Goal: Information Seeking & Learning: Learn about a topic

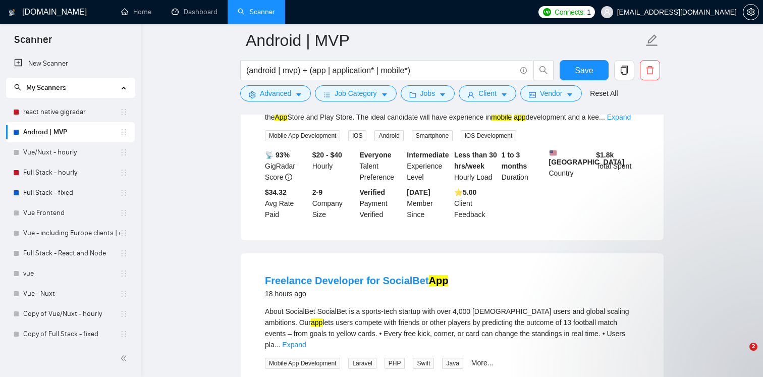
click at [65, 110] on link "react native gigradar" at bounding box center [71, 112] width 96 height 20
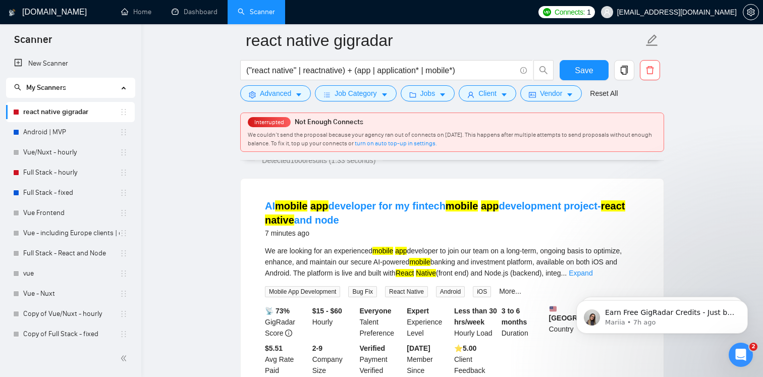
scroll to position [82, 0]
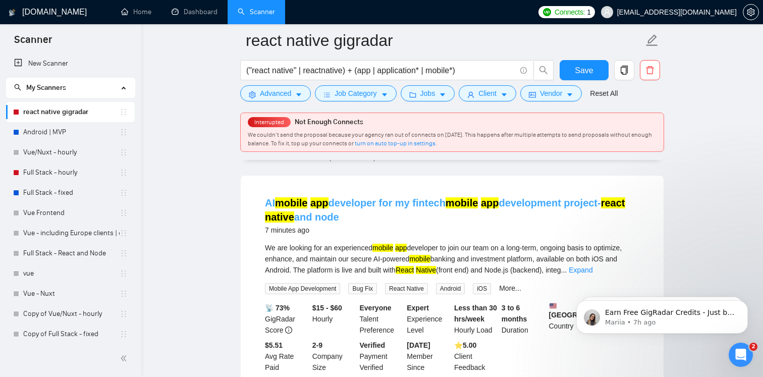
click at [356, 202] on link "AI mobile app developer for my fintech mobile app development project- react na…" at bounding box center [445, 209] width 360 height 25
click at [389, 208] on link "AI mobile app developer for my fintech mobile app development project- react na…" at bounding box center [445, 209] width 360 height 25
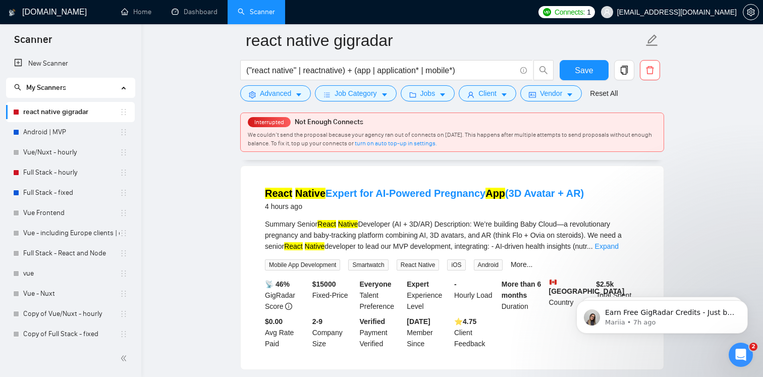
scroll to position [324, 0]
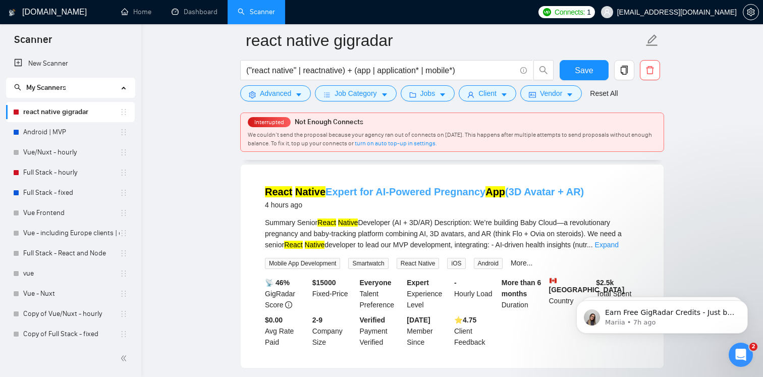
click at [381, 197] on link "React Native Expert for AI-Powered Pregnancy App (3D Avatar + AR)" at bounding box center [424, 191] width 319 height 11
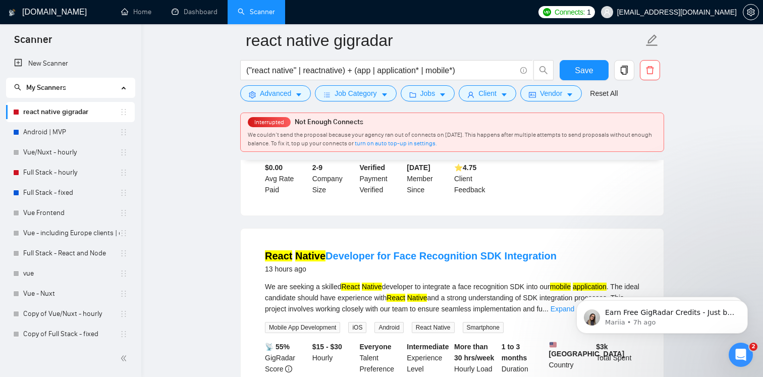
scroll to position [481, 0]
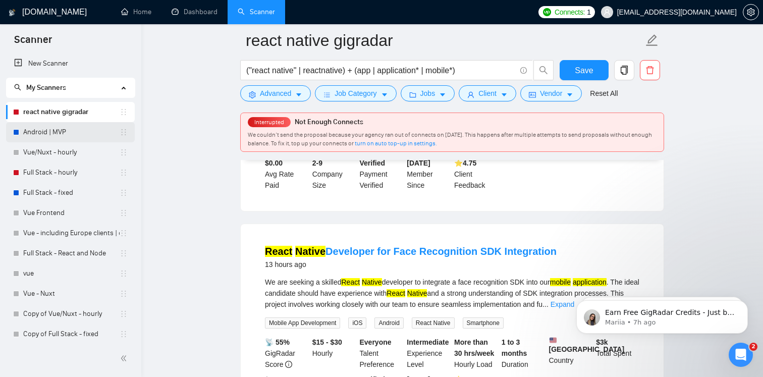
click at [43, 135] on link "Android | MVP" at bounding box center [71, 132] width 96 height 20
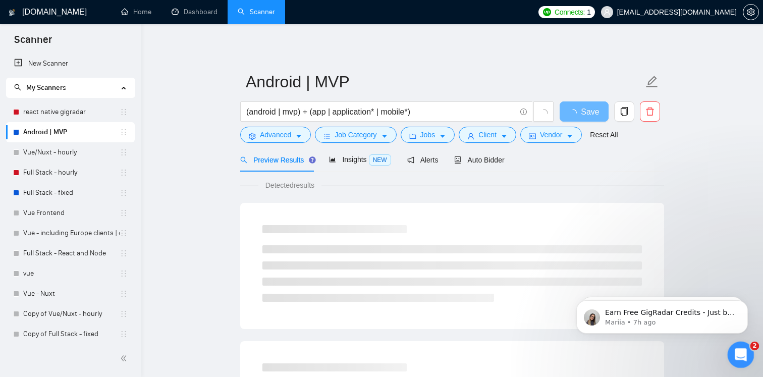
click at [743, 353] on icon "Open Intercom Messenger" at bounding box center [740, 353] width 17 height 17
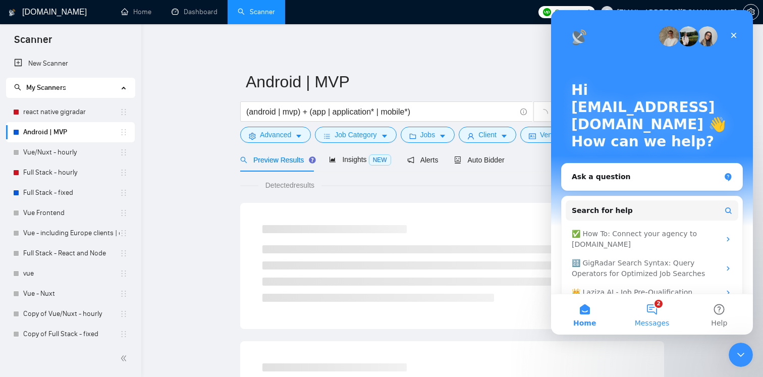
click at [650, 308] on button "2 Messages" at bounding box center [651, 314] width 67 height 40
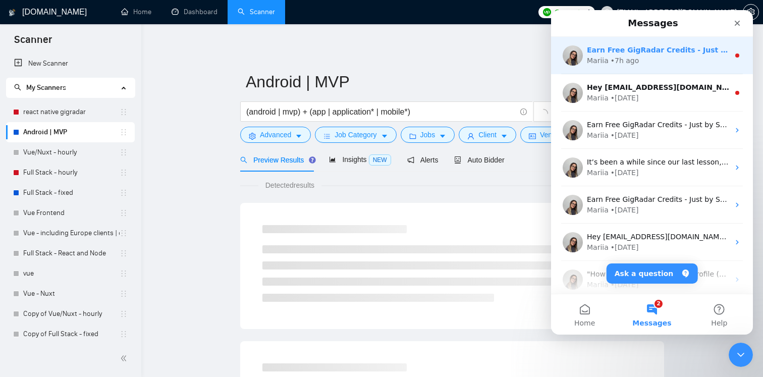
click at [645, 54] on div "Earn Free GigRadar Credits - Just by Sharing Your Story! 💬 Want more credits fo…" at bounding box center [658, 50] width 142 height 11
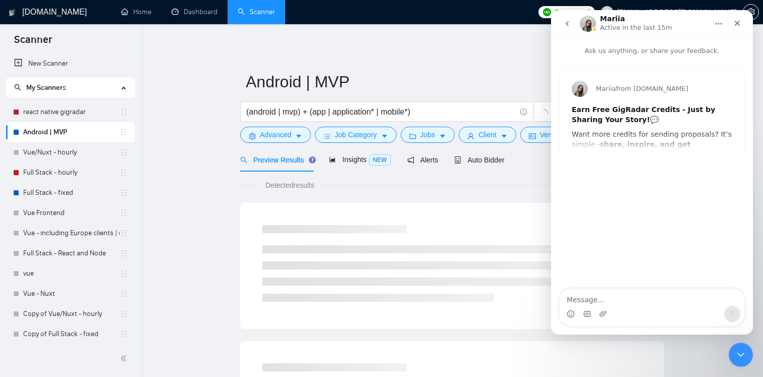
click at [573, 25] on button "go back" at bounding box center [567, 23] width 19 height 19
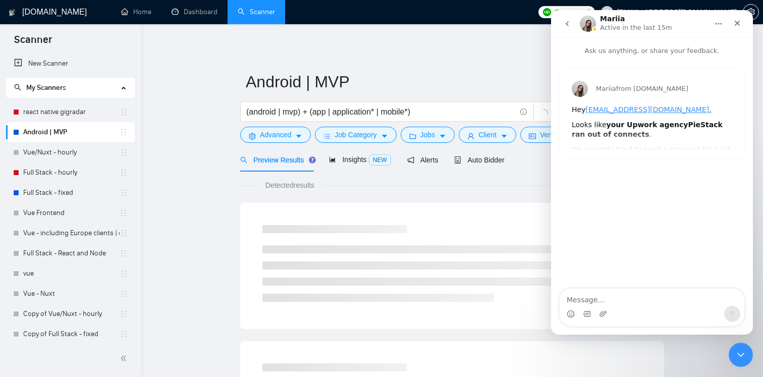
click at [568, 25] on icon "go back" at bounding box center [567, 24] width 8 height 8
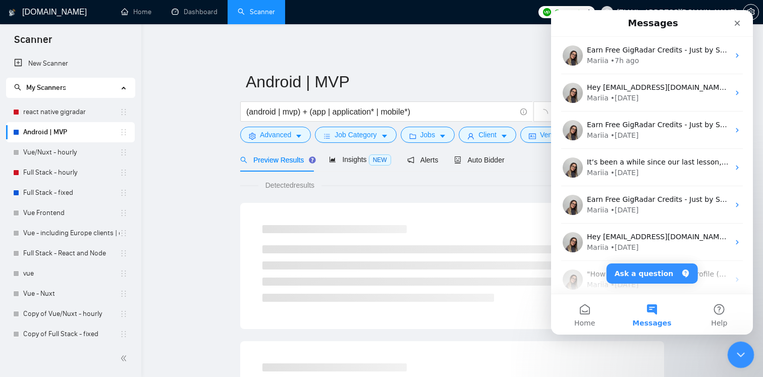
click at [735, 355] on icon "Close Intercom Messenger" at bounding box center [740, 353] width 12 height 12
